Goal: Find specific page/section: Find specific page/section

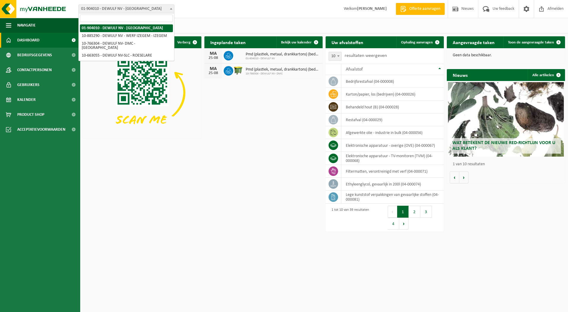
click at [168, 5] on span "01-904010 - DEWULF NV - [GEOGRAPHIC_DATA]" at bounding box center [126, 9] width 95 height 8
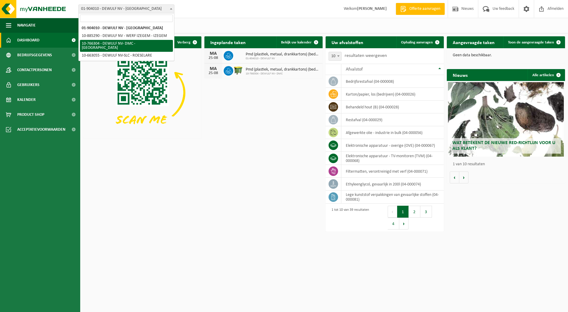
select select "13137"
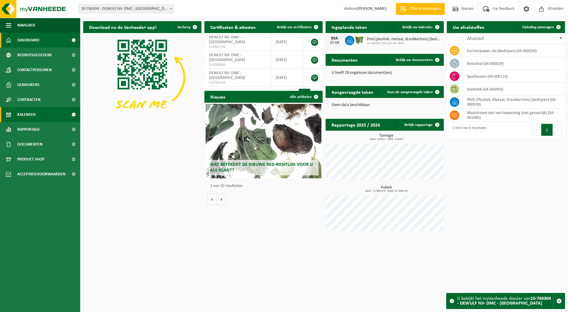
click at [32, 117] on span "Kalender" at bounding box center [26, 114] width 18 height 15
